Goal: Information Seeking & Learning: Learn about a topic

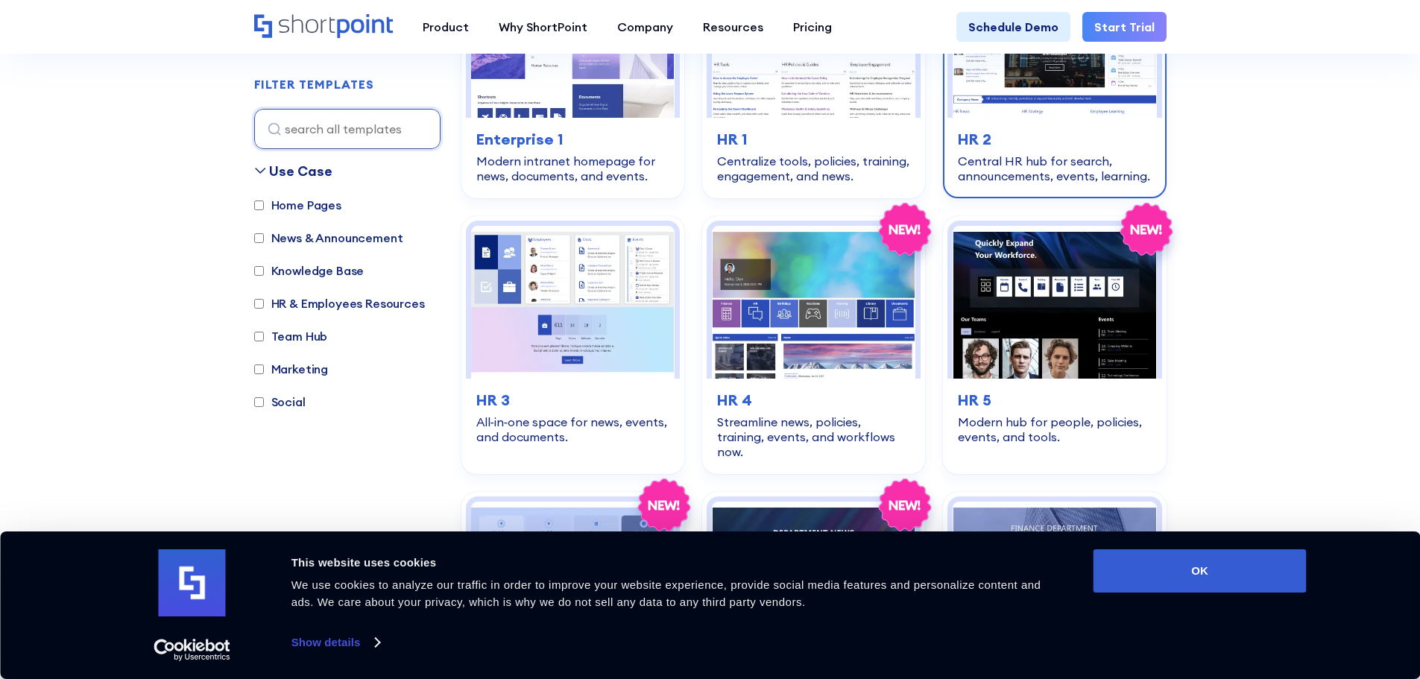
scroll to position [671, 0]
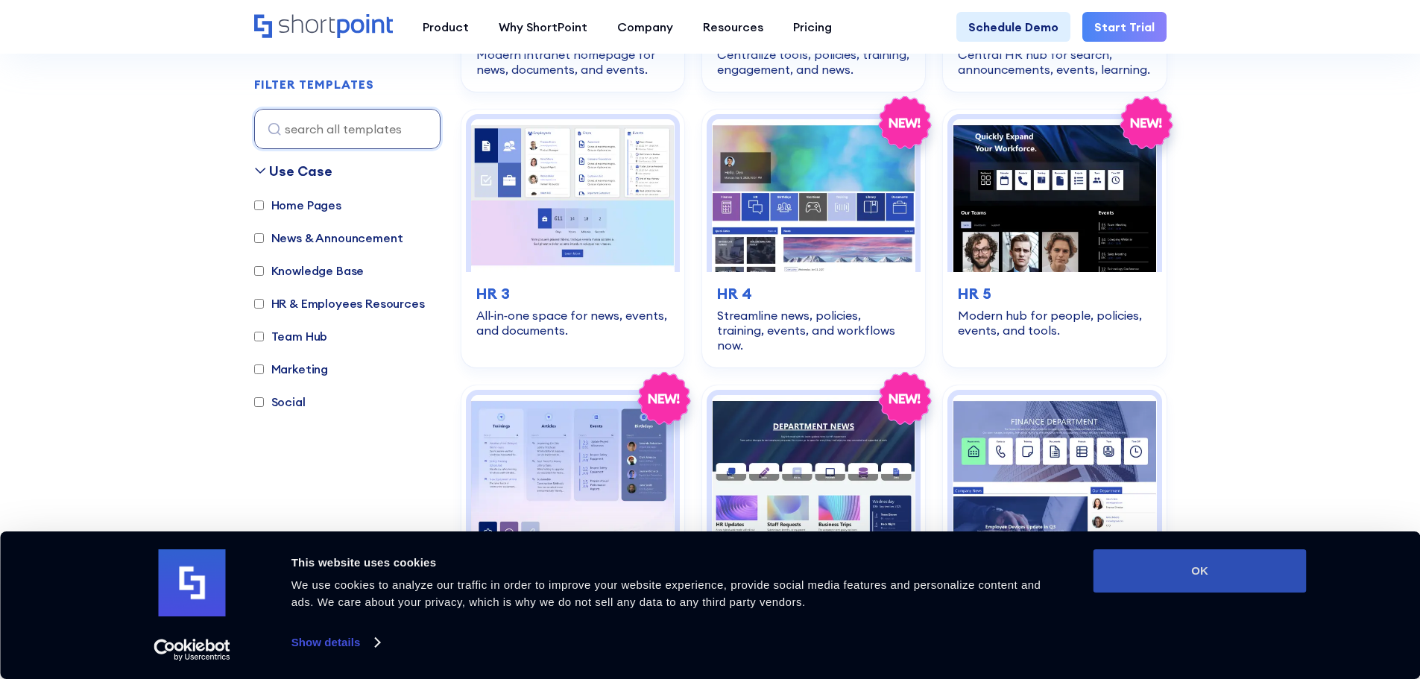
click at [1198, 564] on button "OK" at bounding box center [1199, 570] width 213 height 43
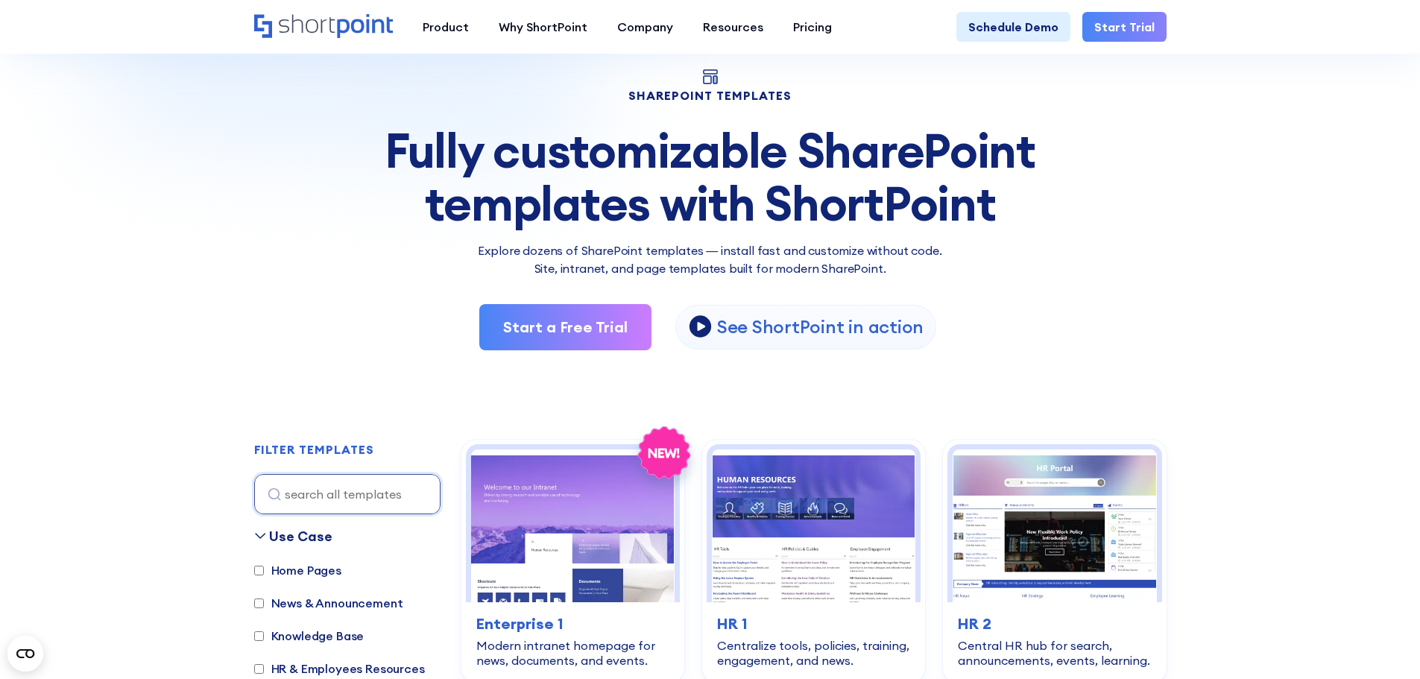
scroll to position [75, 0]
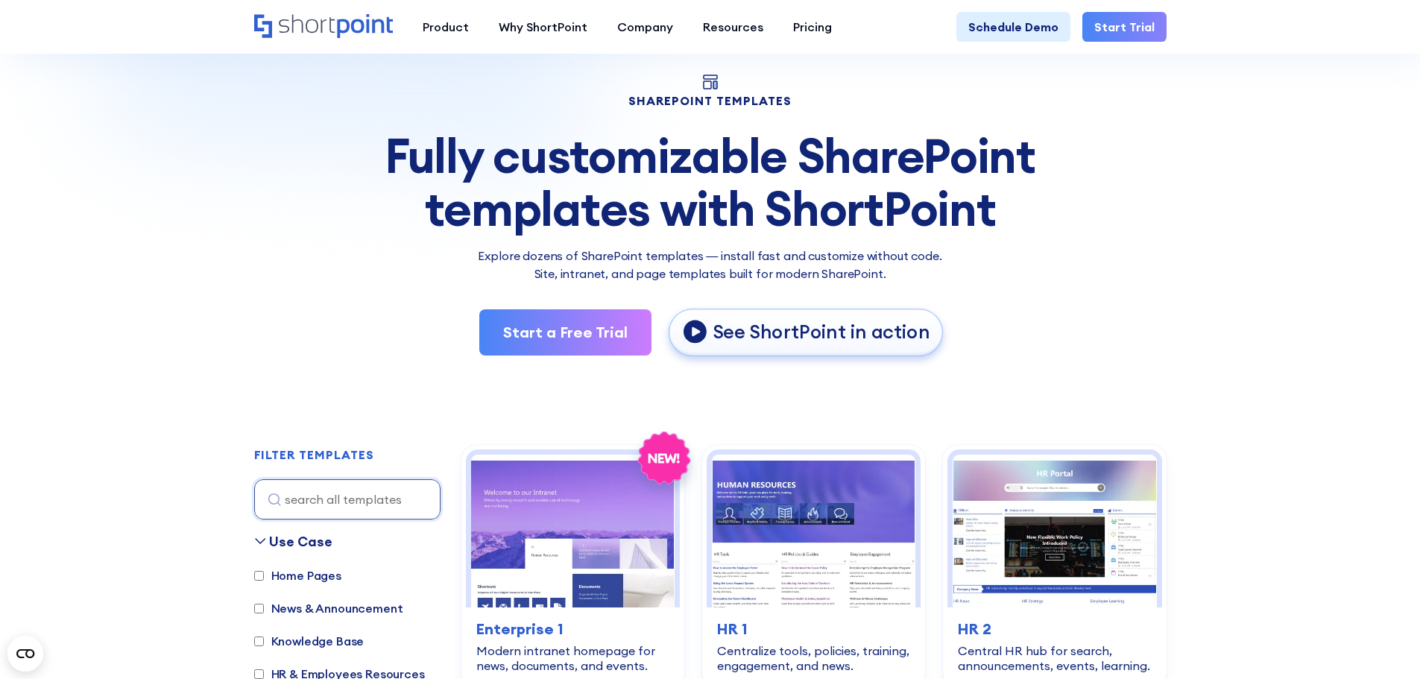
click at [800, 331] on p "See ShortPoint in action" at bounding box center [821, 332] width 217 height 25
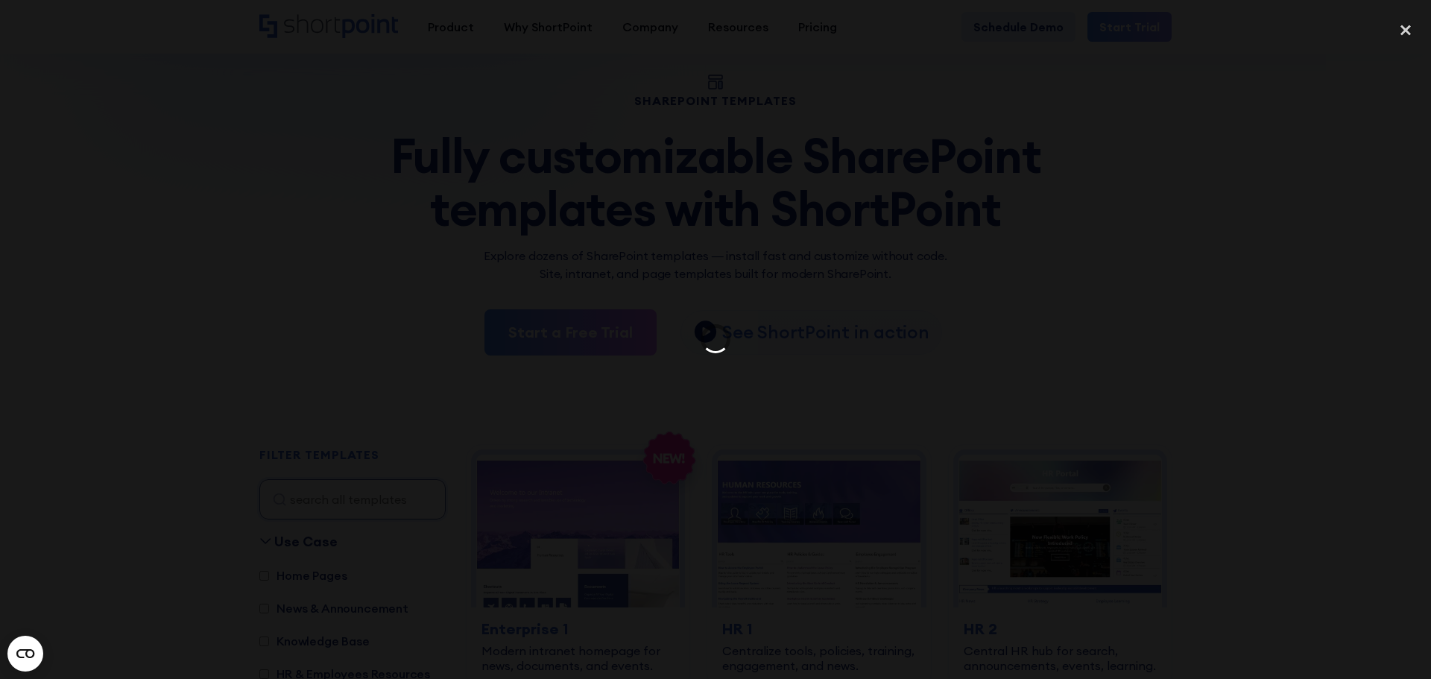
click at [291, 98] on div at bounding box center [715, 339] width 1431 height 652
click at [1404, 45] on div "close lightbox" at bounding box center [1405, 29] width 51 height 33
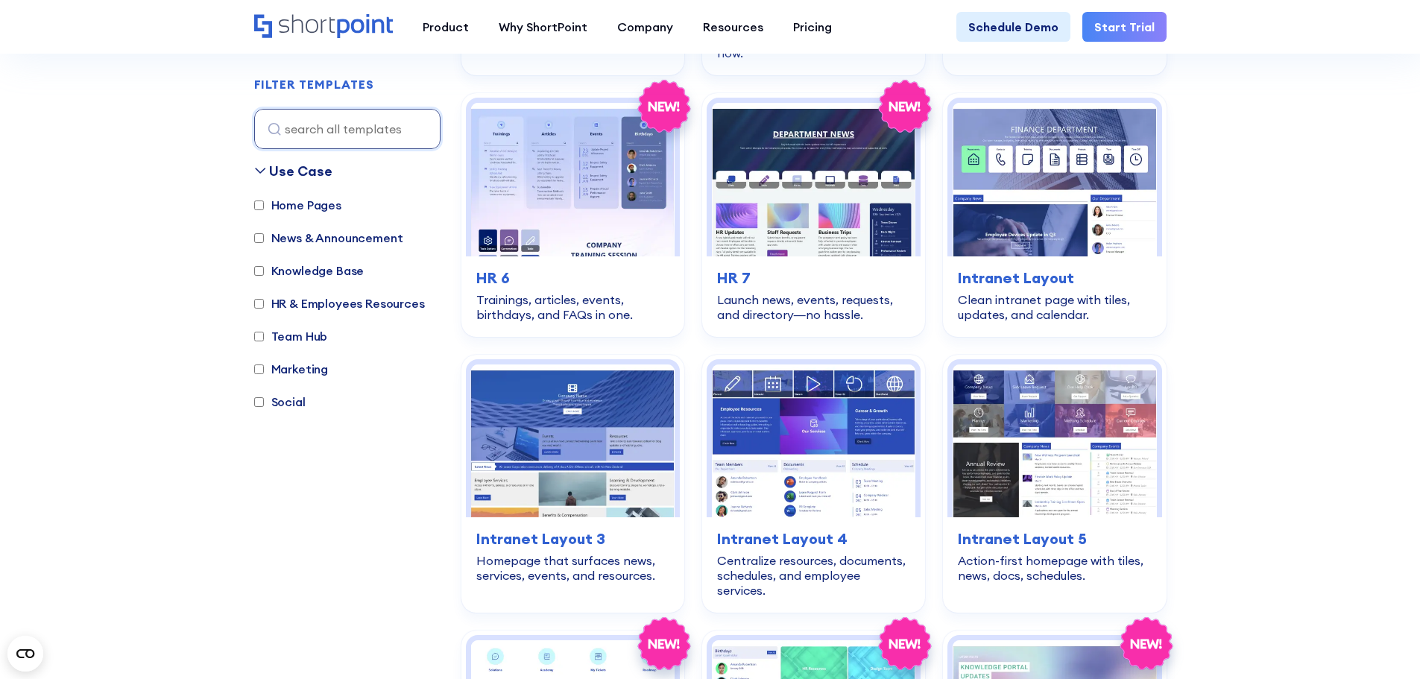
scroll to position [969, 0]
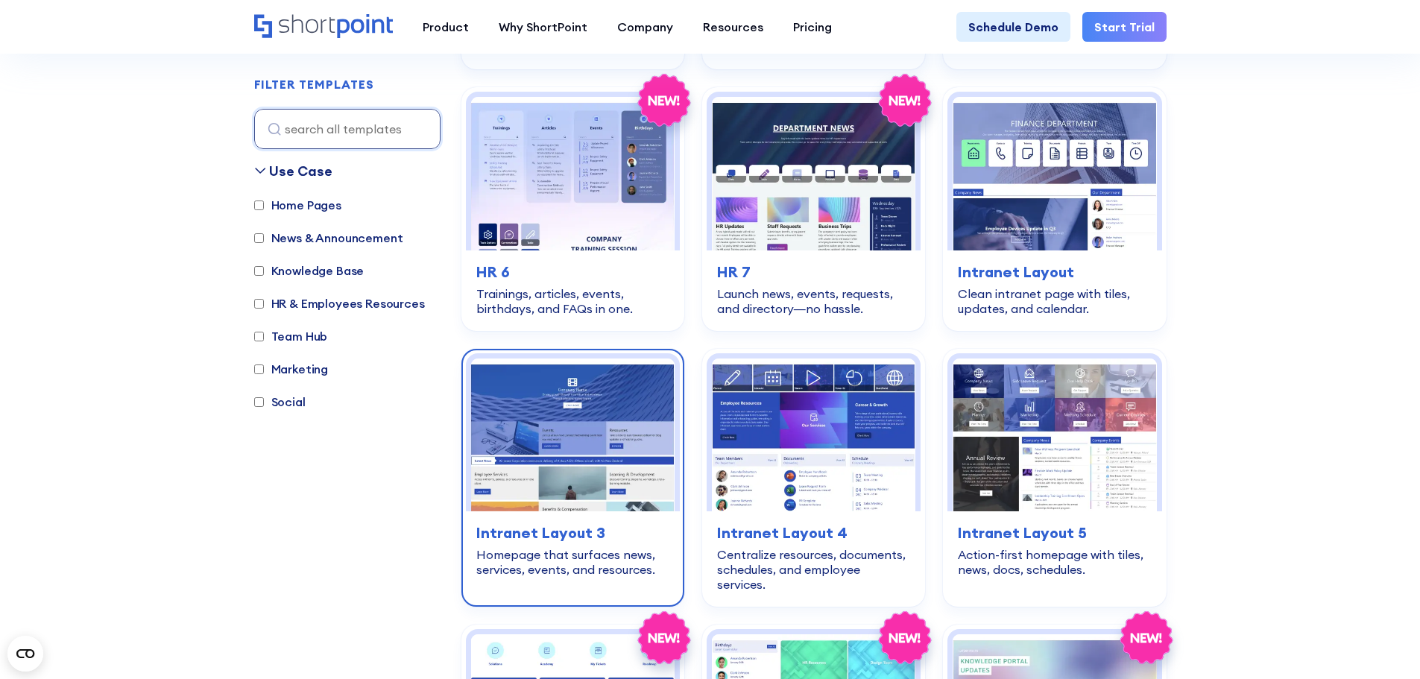
click at [594, 423] on img at bounding box center [572, 435] width 203 height 153
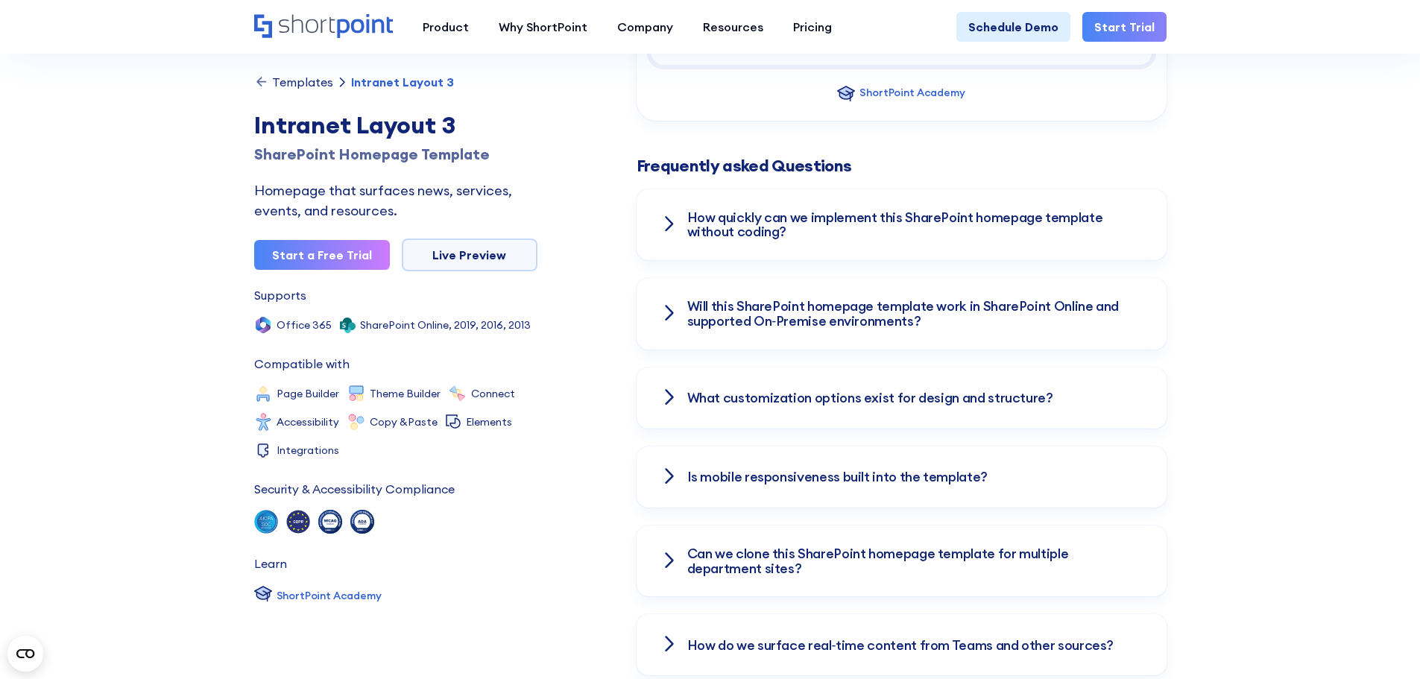
scroll to position [1714, 0]
